Goal: Complete application form

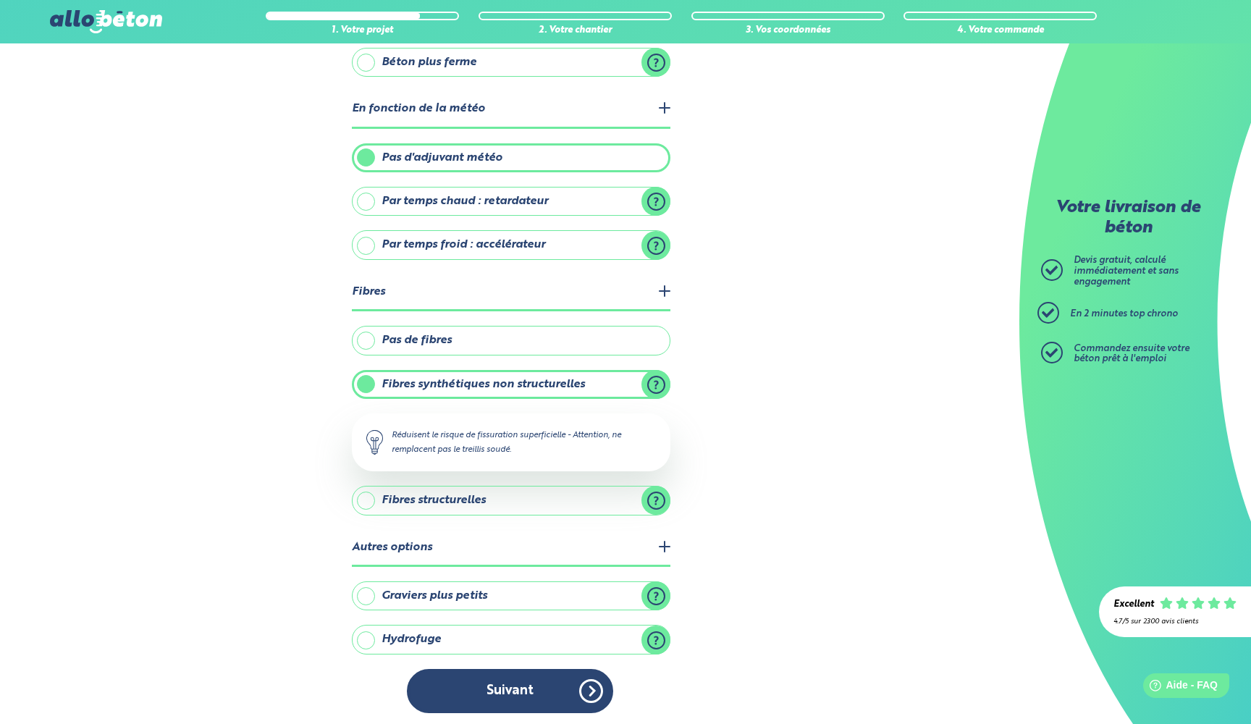
scroll to position [221, 0]
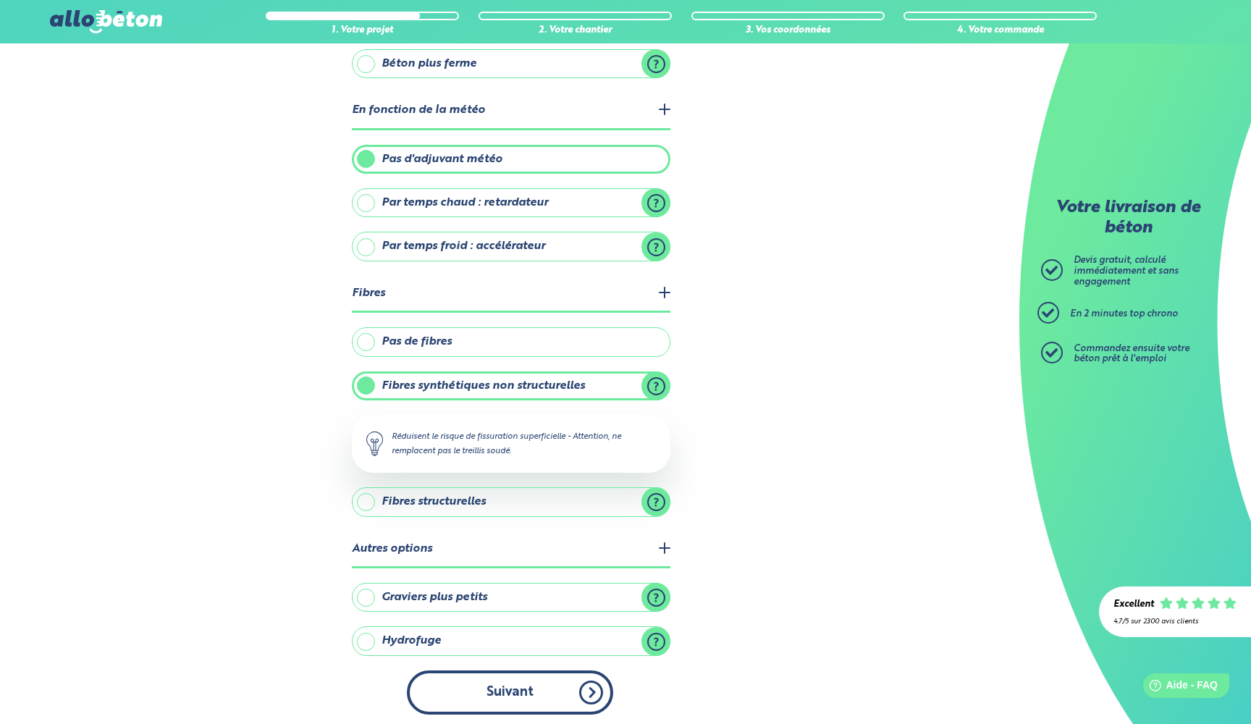
click at [527, 688] on button "Suivant" at bounding box center [510, 693] width 206 height 44
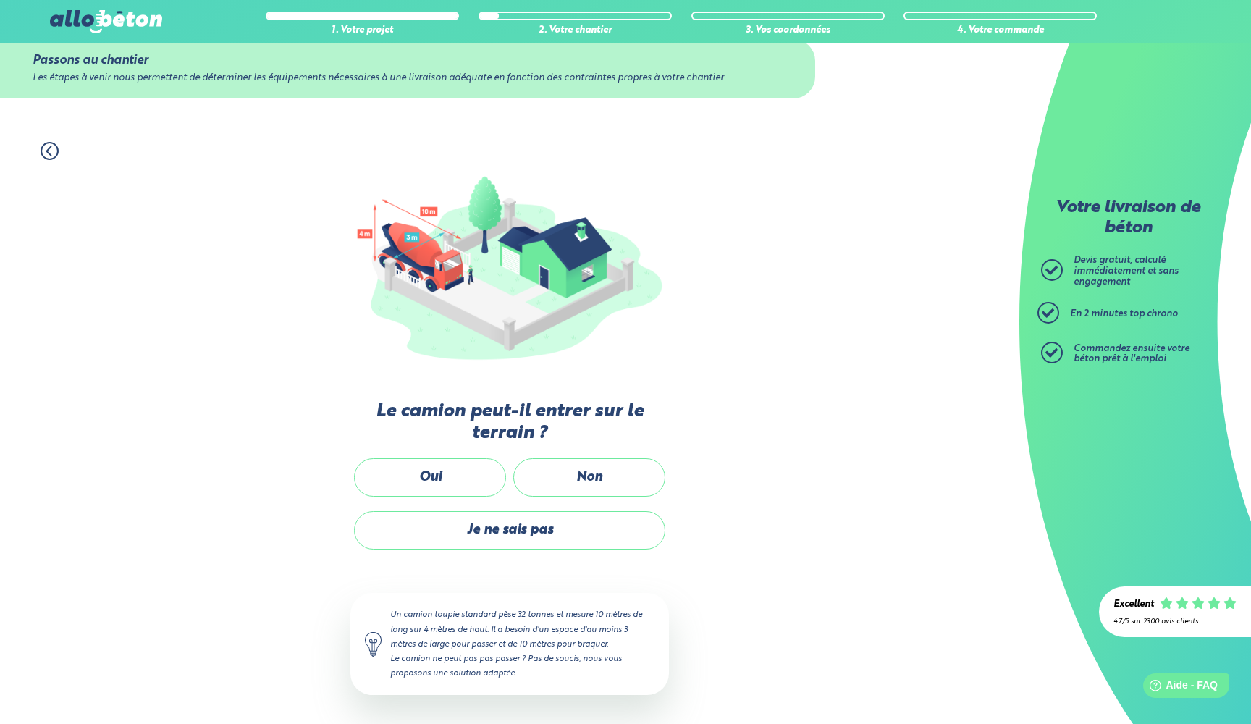
scroll to position [31, 0]
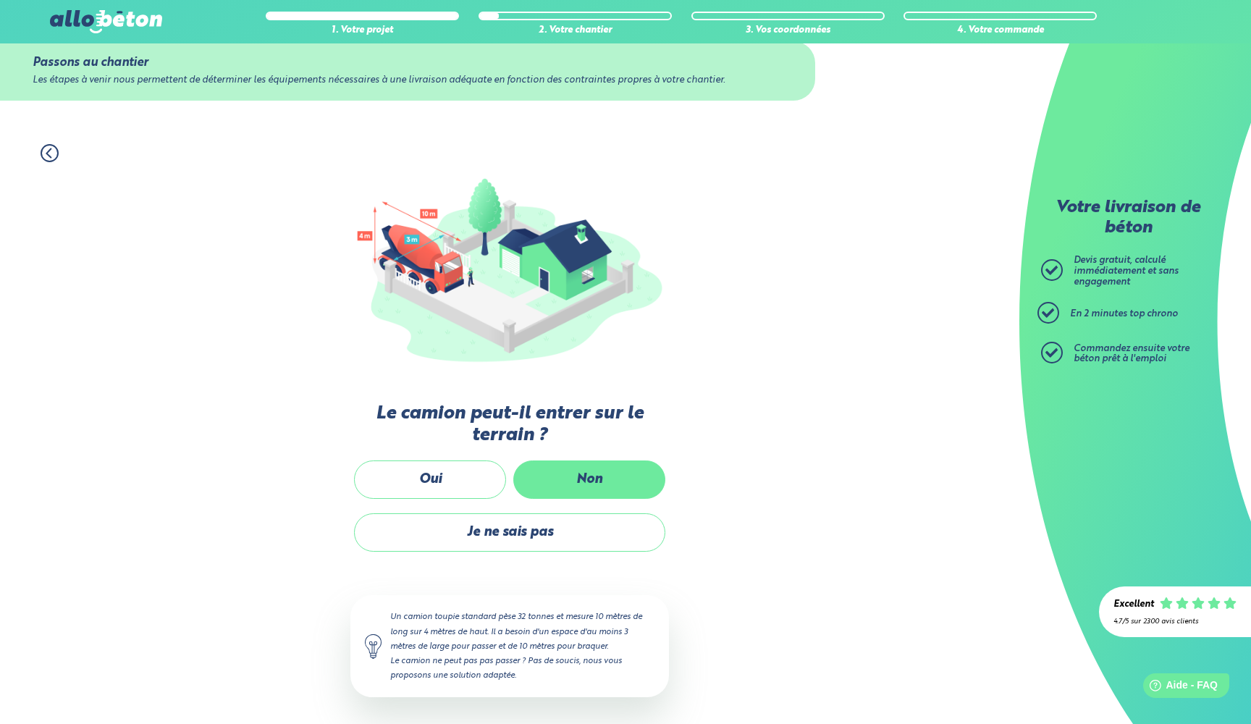
click at [609, 481] on label "Non" at bounding box center [589, 480] width 152 height 38
click at [0, 0] on input "Non" at bounding box center [0, 0] width 0 height 0
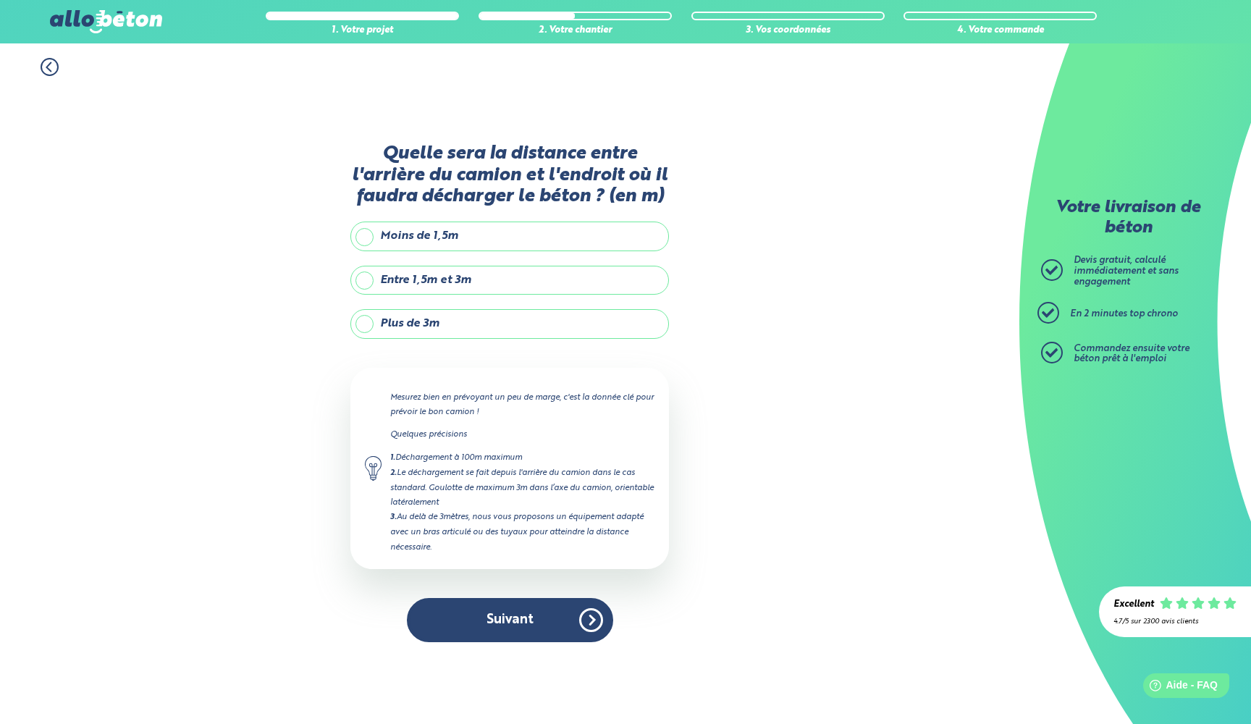
click at [400, 326] on label "Plus de 3m" at bounding box center [510, 323] width 319 height 29
click at [0, 0] on input "Plus de 3m" at bounding box center [0, 0] width 0 height 0
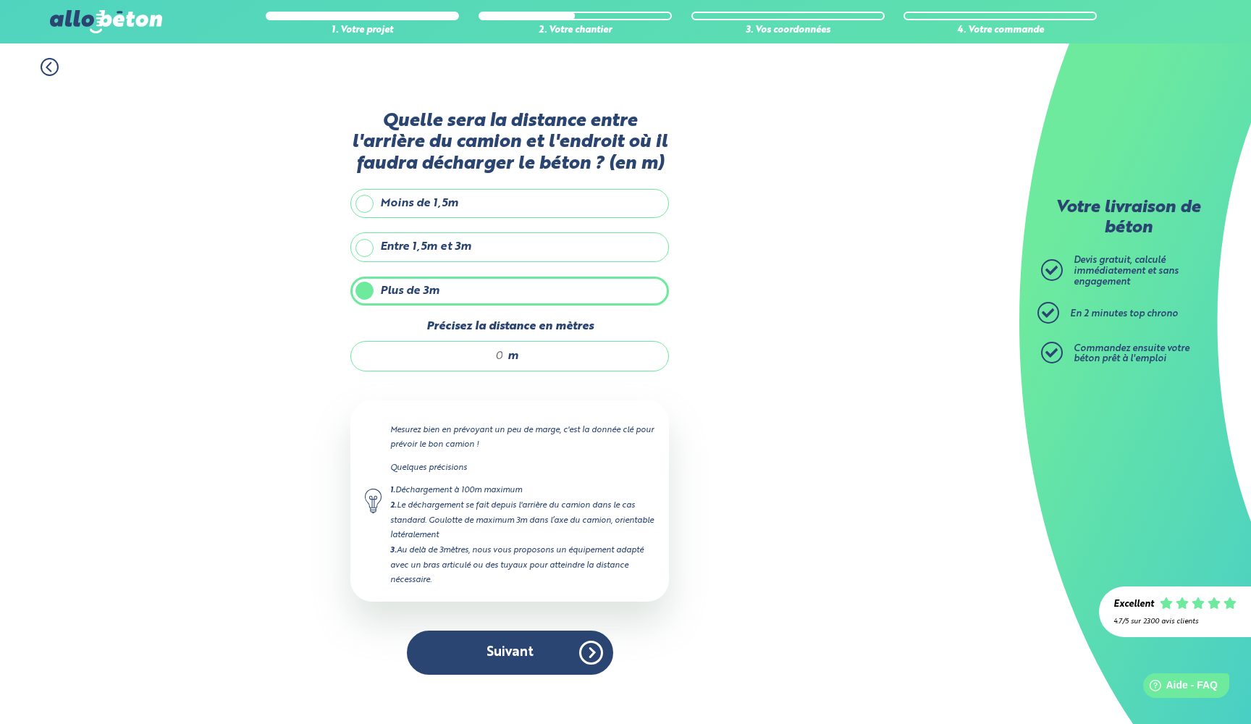
click at [488, 356] on input "Précisez la distance en mètres" at bounding box center [435, 356] width 138 height 14
type input "7"
click at [516, 653] on button "Suivant" at bounding box center [510, 653] width 206 height 44
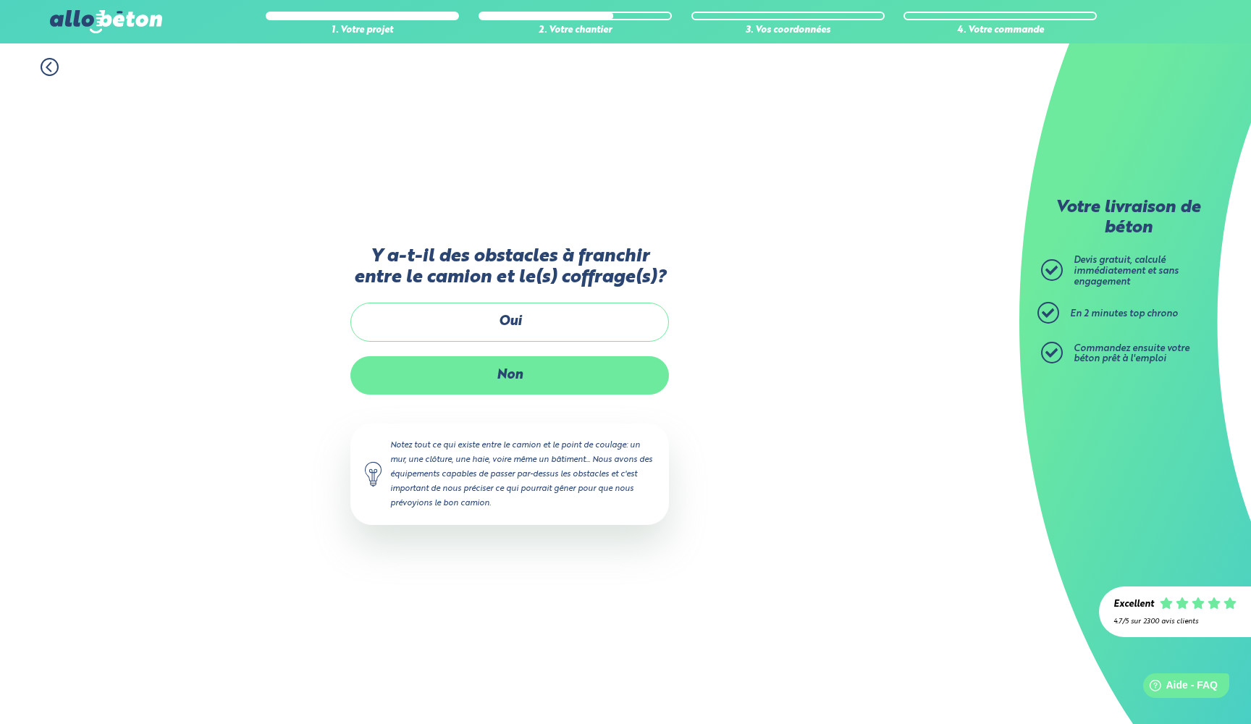
click at [524, 378] on label "Non" at bounding box center [510, 375] width 319 height 38
click at [0, 0] on input "Non" at bounding box center [0, 0] width 0 height 0
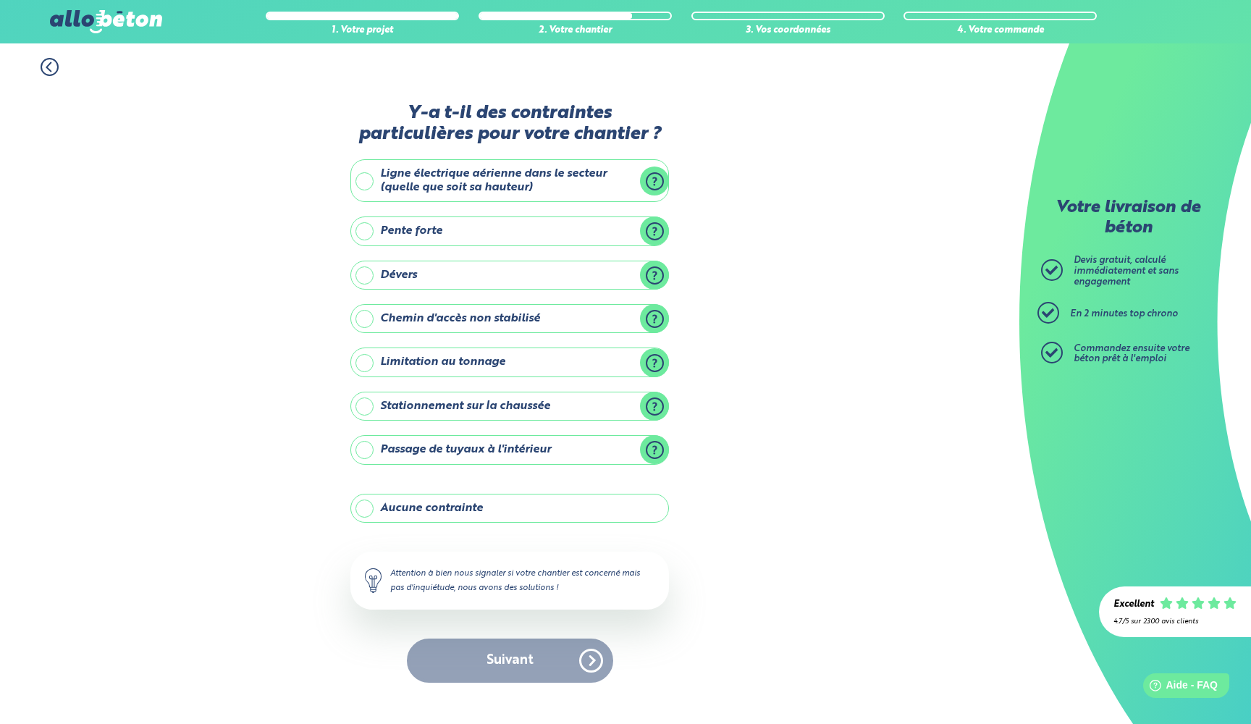
click at [374, 513] on label "Aucune contrainte" at bounding box center [510, 508] width 319 height 29
click at [0, 0] on input "Aucune contrainte" at bounding box center [0, 0] width 0 height 0
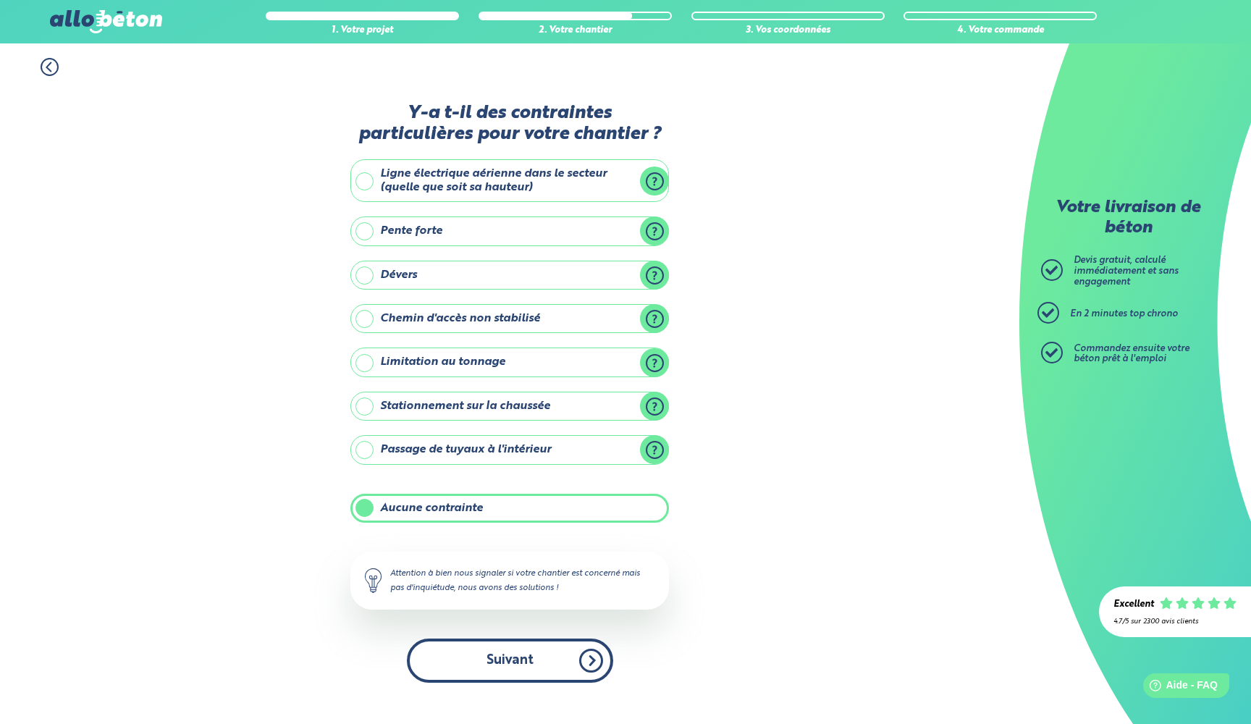
click at [518, 666] on button "Suivant" at bounding box center [510, 661] width 206 height 44
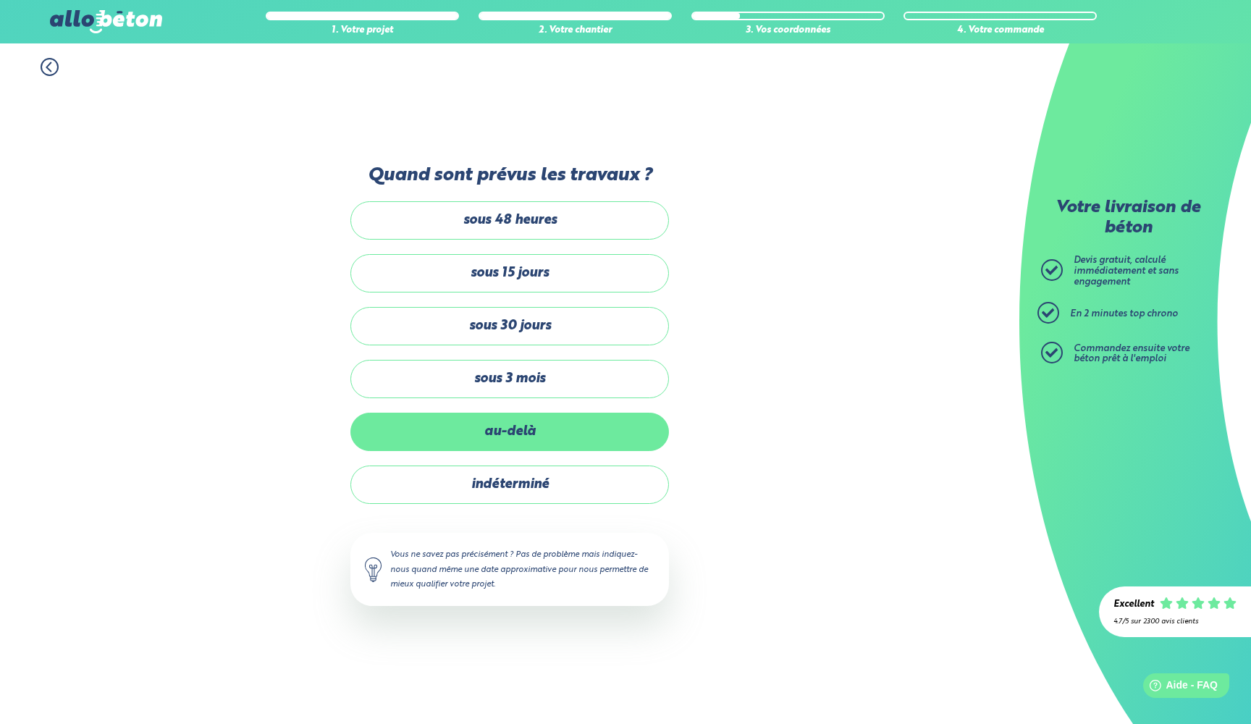
click at [516, 437] on label "au-delà" at bounding box center [510, 432] width 319 height 38
click at [0, 0] on input "au-delà" at bounding box center [0, 0] width 0 height 0
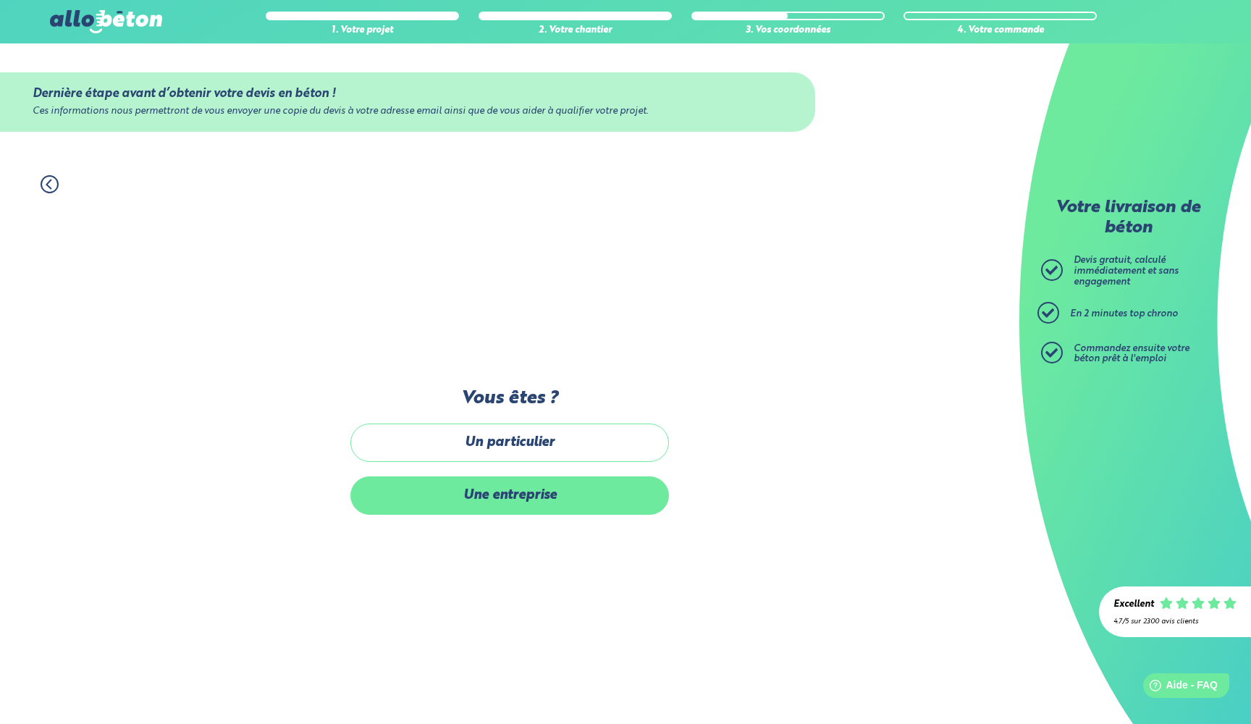
click at [513, 490] on label "Une entreprise" at bounding box center [510, 496] width 319 height 38
click at [0, 0] on input "Une entreprise" at bounding box center [0, 0] width 0 height 0
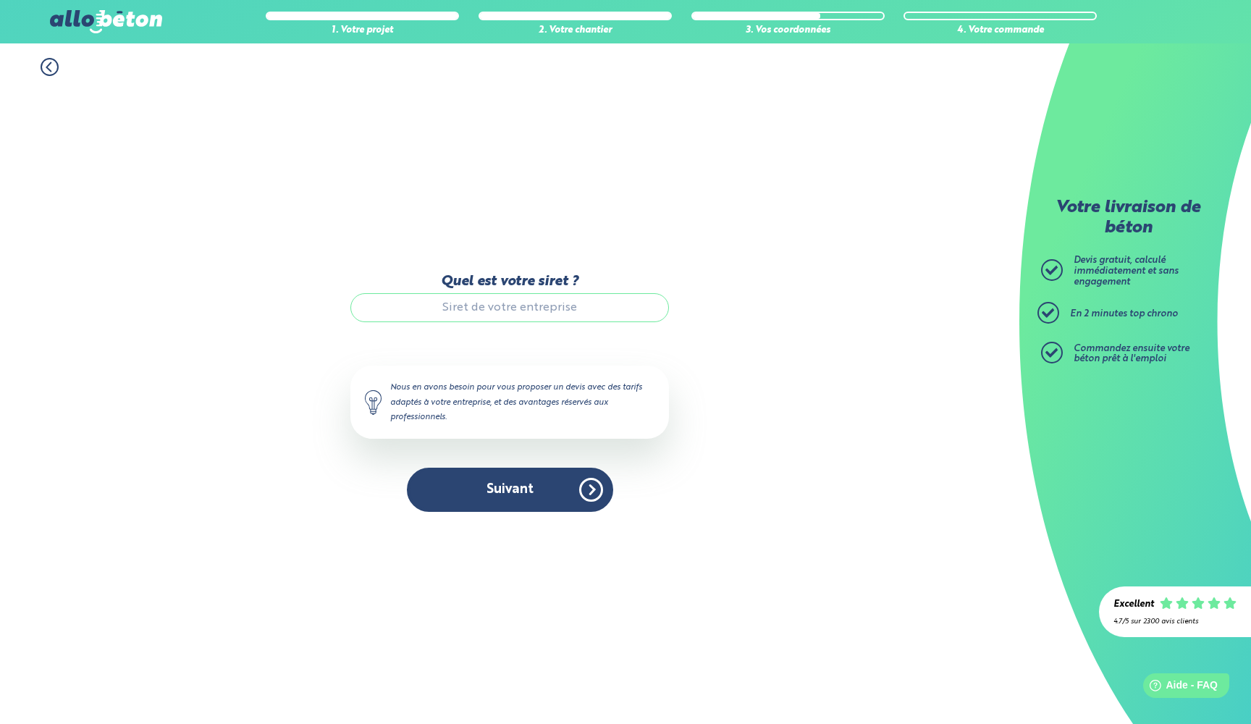
click at [484, 309] on input "Quel est votre siret ?" at bounding box center [510, 307] width 319 height 29
paste input "94493140100011"
type input "94493140100011"
click at [534, 498] on button "Suivant" at bounding box center [510, 490] width 206 height 44
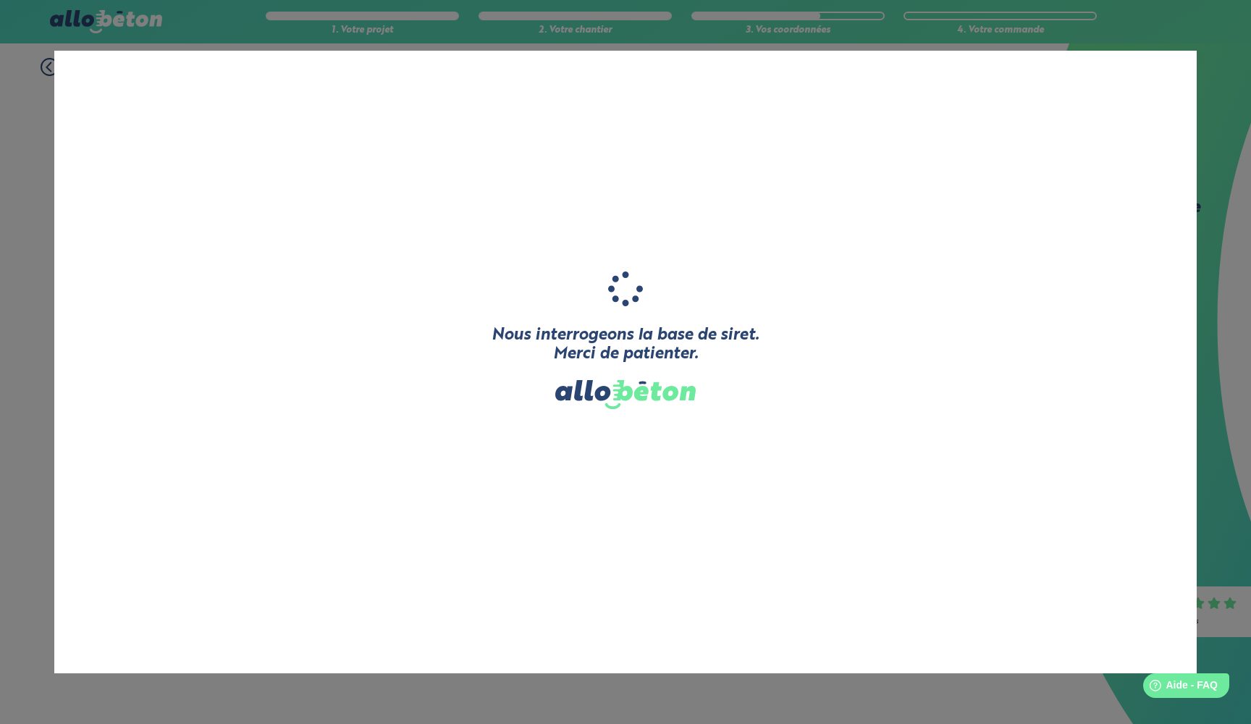
type input "L'AGENCE TRAVAUX"
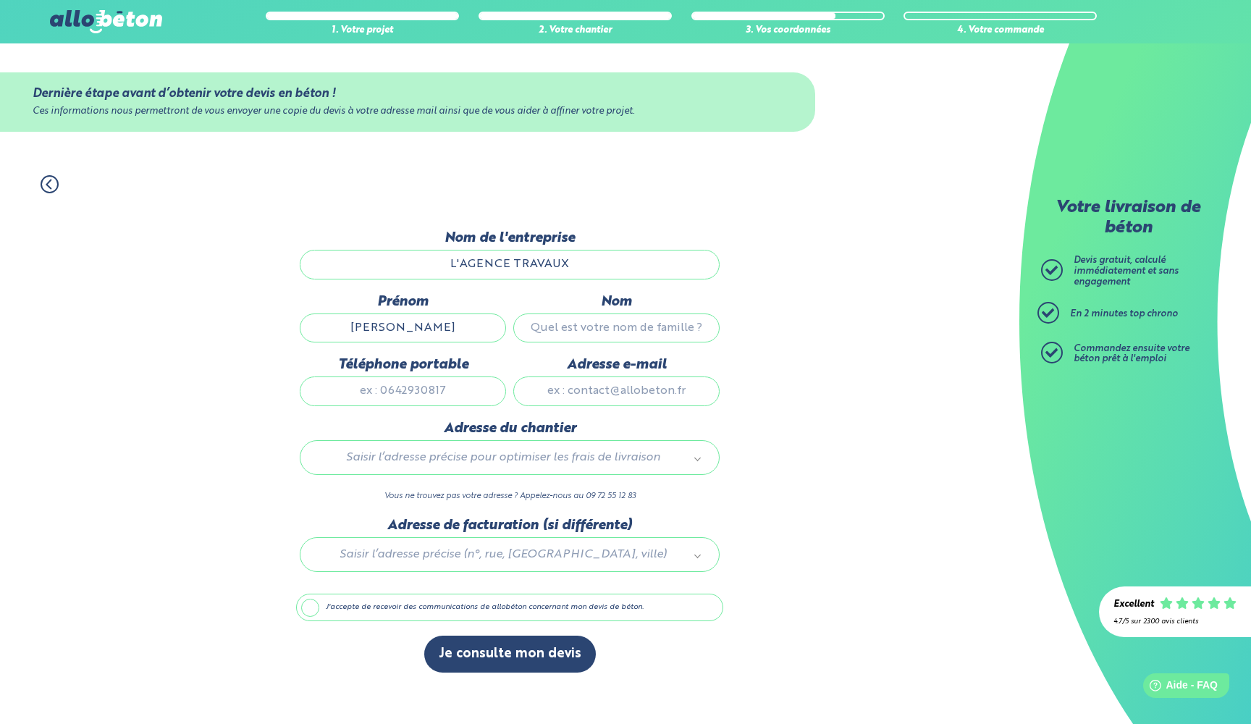
type input "[PERSON_NAME]"
type input "SOUDAIN"
type input "0620598183"
type input "[EMAIL_ADDRESS][DOMAIN_NAME]"
click at [514, 474] on div "Saisir l’adresse précise pour optimiser les frais de livraison" at bounding box center [510, 457] width 420 height 35
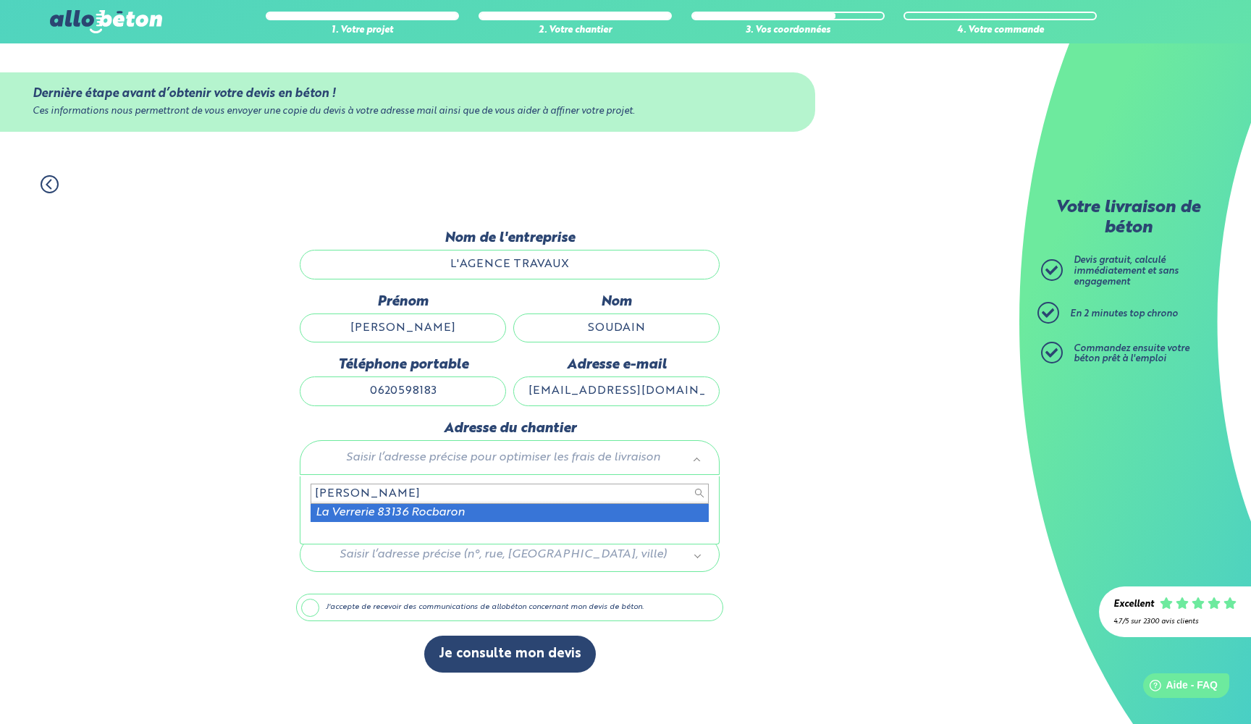
type input "[PERSON_NAME]"
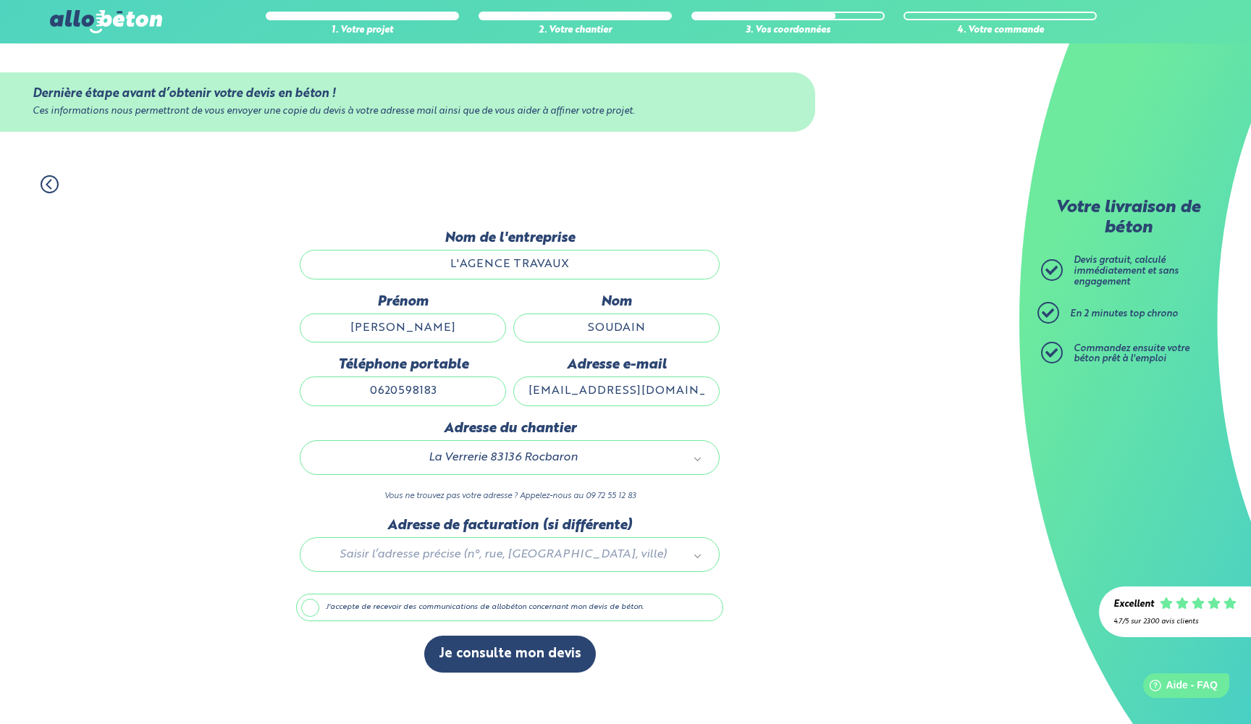
click at [461, 561] on div at bounding box center [509, 552] width 427 height 69
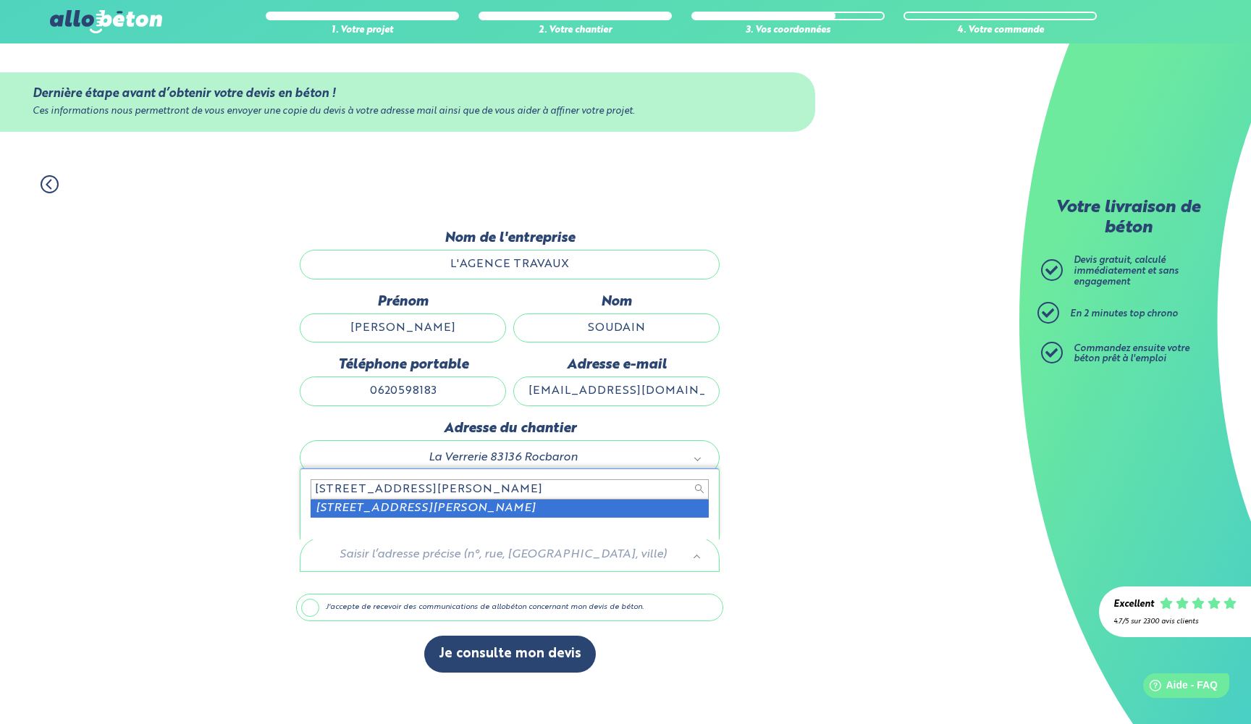
type input "[STREET_ADDRESS][PERSON_NAME]"
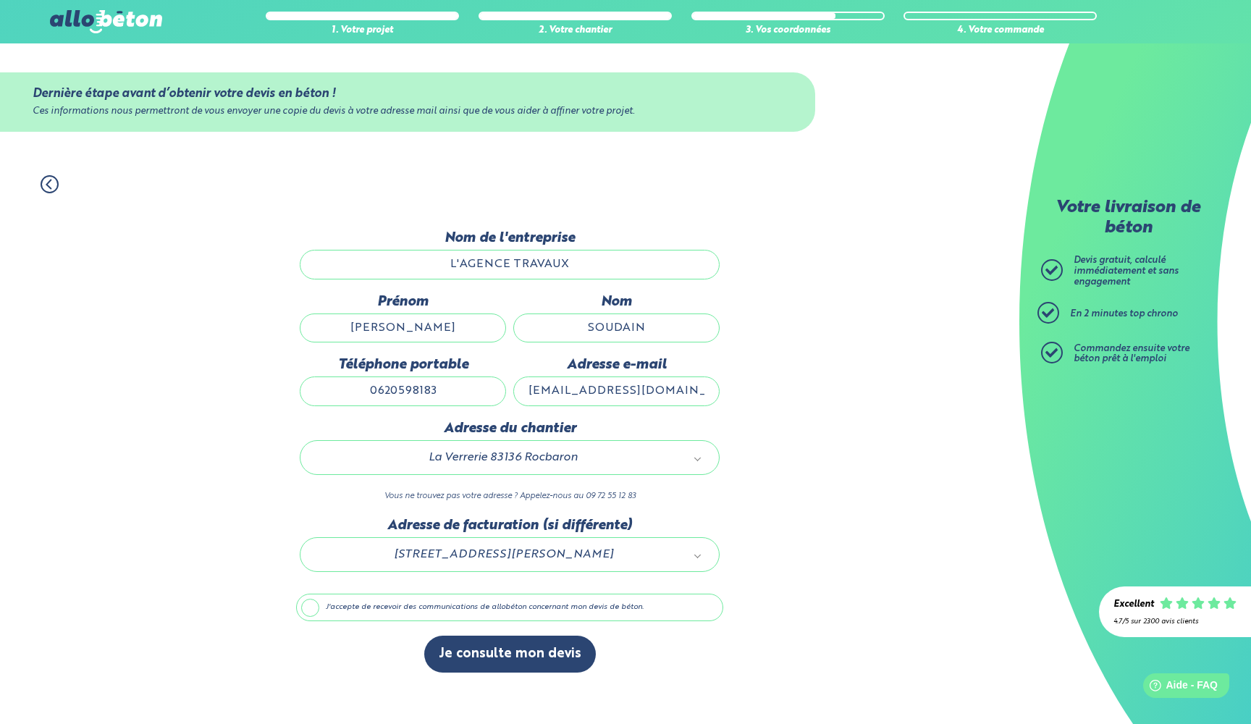
click at [318, 612] on label "J'accepte de recevoir des communications de allobéton concernant mon devis de b…" at bounding box center [509, 608] width 427 height 28
click at [0, 0] on input "J'accepte de recevoir des communications de allobéton concernant mon devis de b…" at bounding box center [0, 0] width 0 height 0
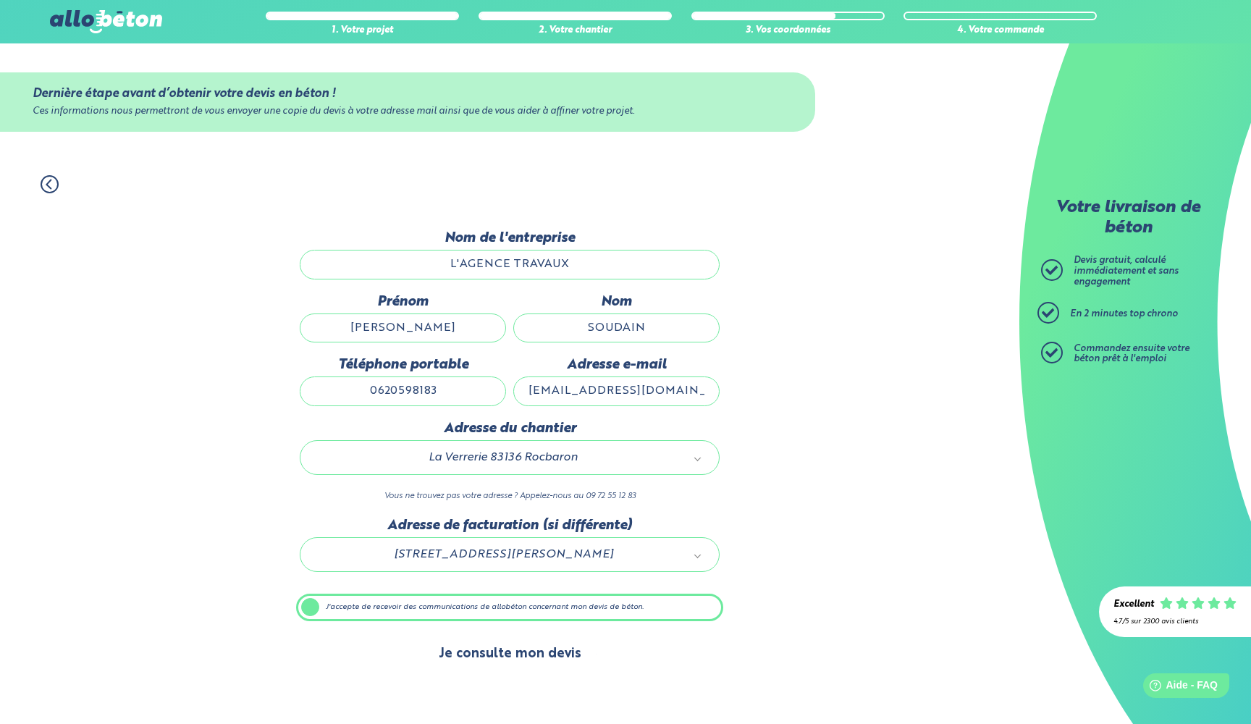
click at [479, 664] on button "Je consulte mon devis" at bounding box center [510, 654] width 172 height 37
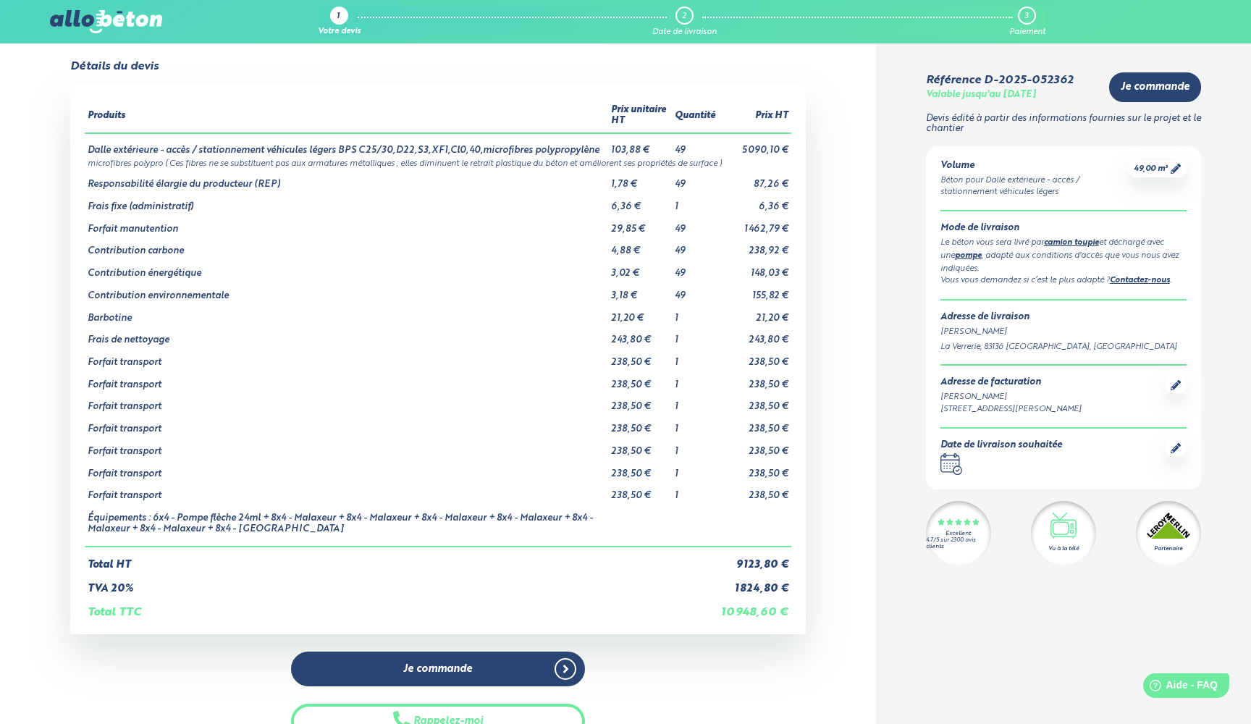
scroll to position [31, 0]
